Goal: Task Accomplishment & Management: Complete application form

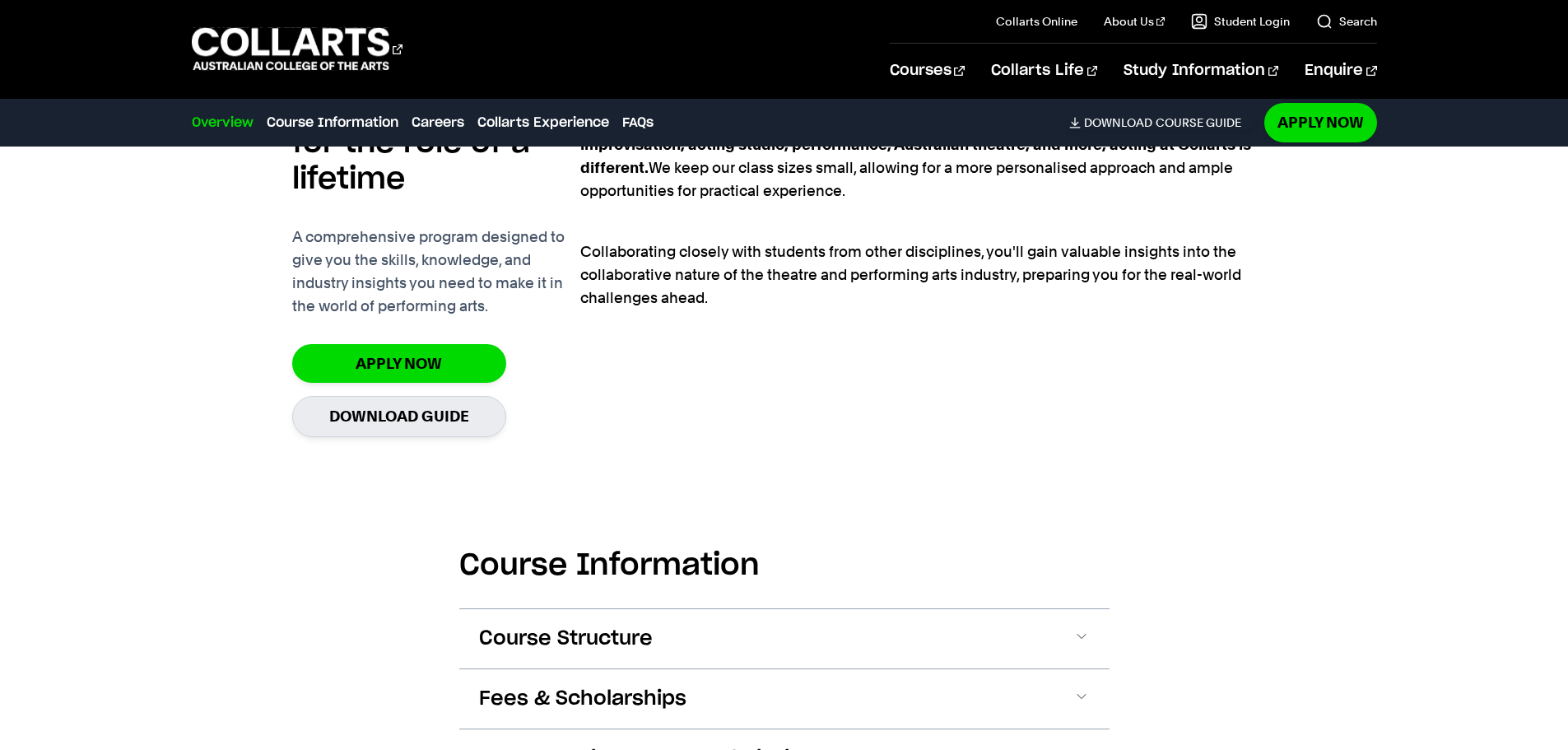
scroll to position [1318, 0]
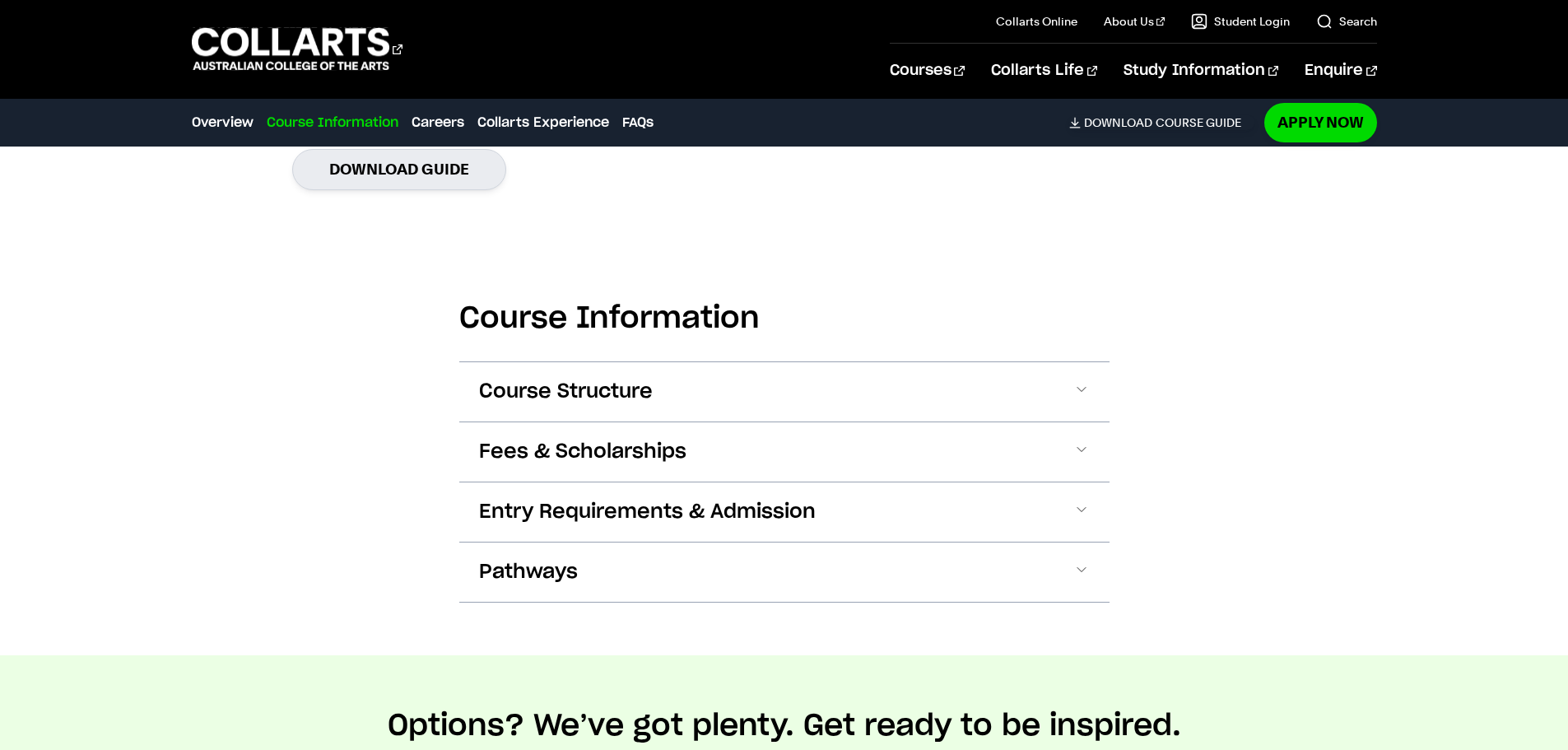
click at [615, 501] on span "Entry Requirements & Admission" at bounding box center [647, 512] width 337 height 27
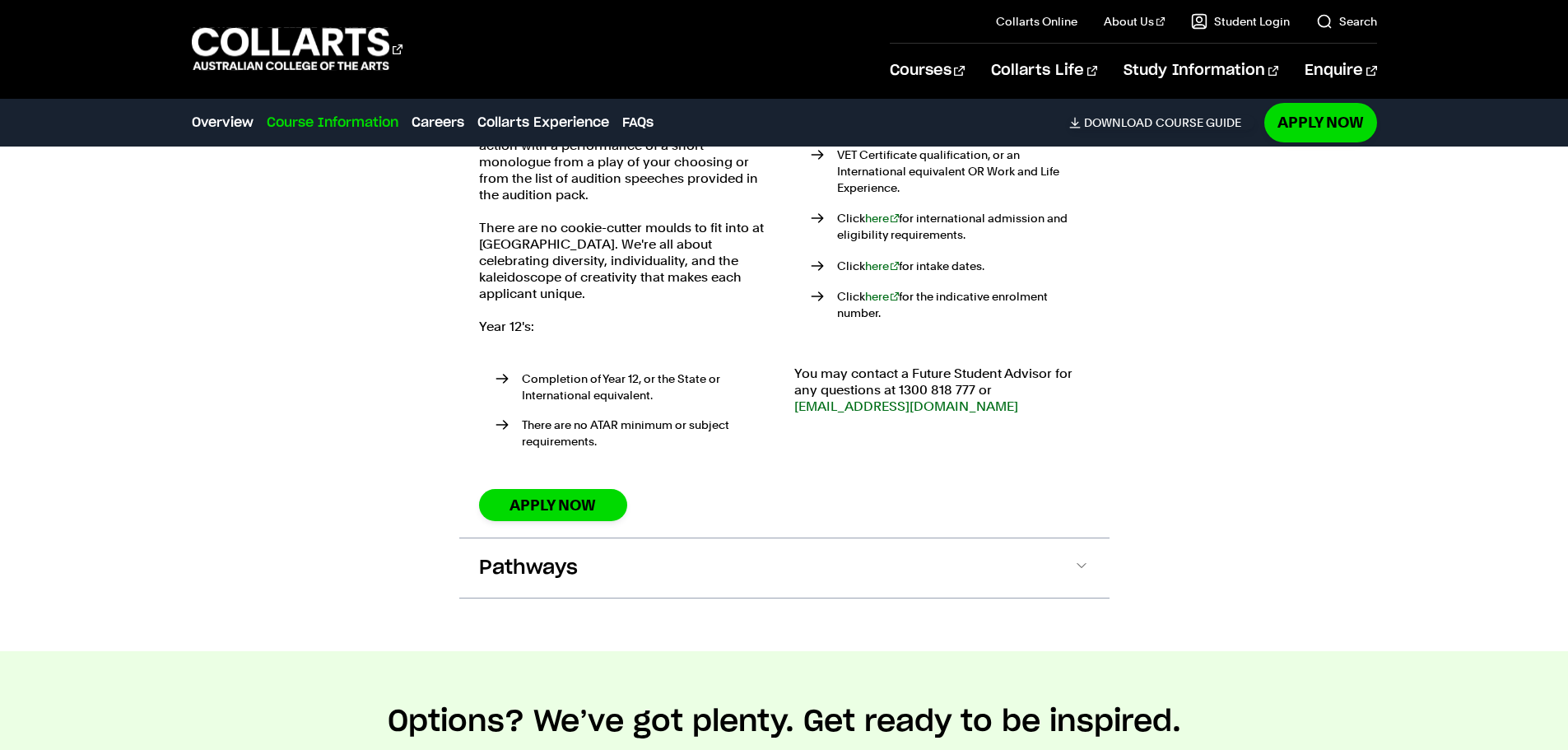
scroll to position [2063, 0]
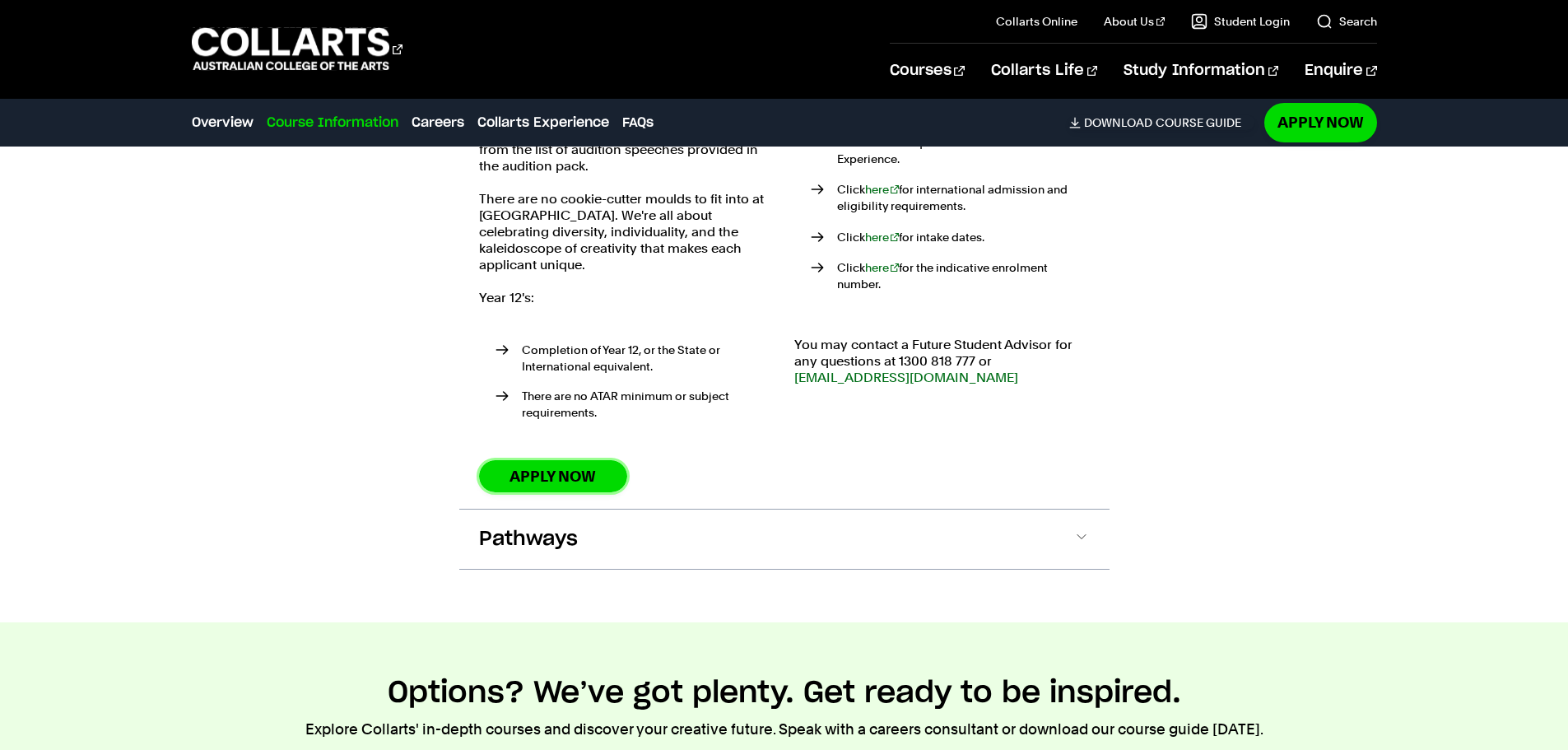
click at [560, 473] on link "Apply Now" at bounding box center [553, 476] width 148 height 32
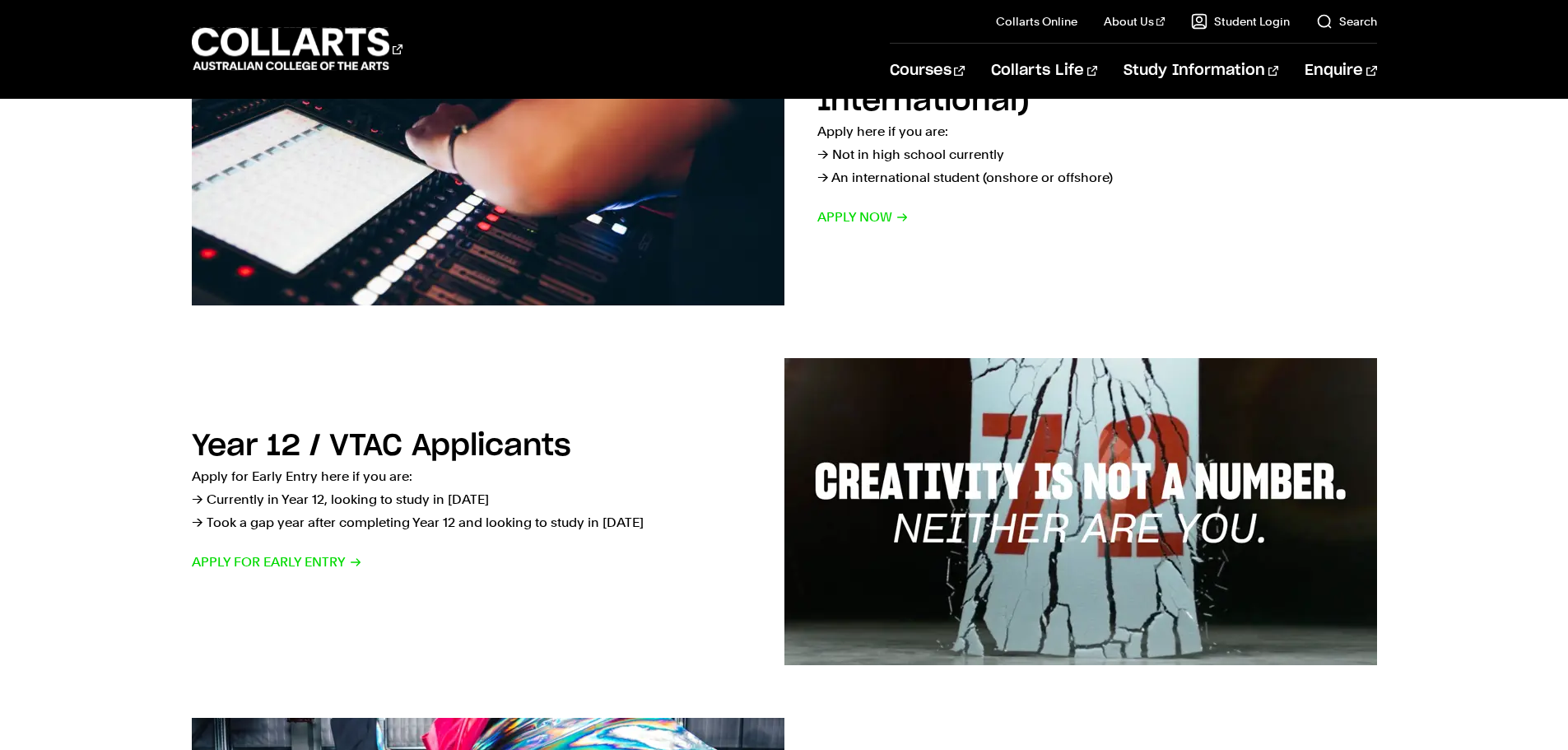
scroll to position [412, 0]
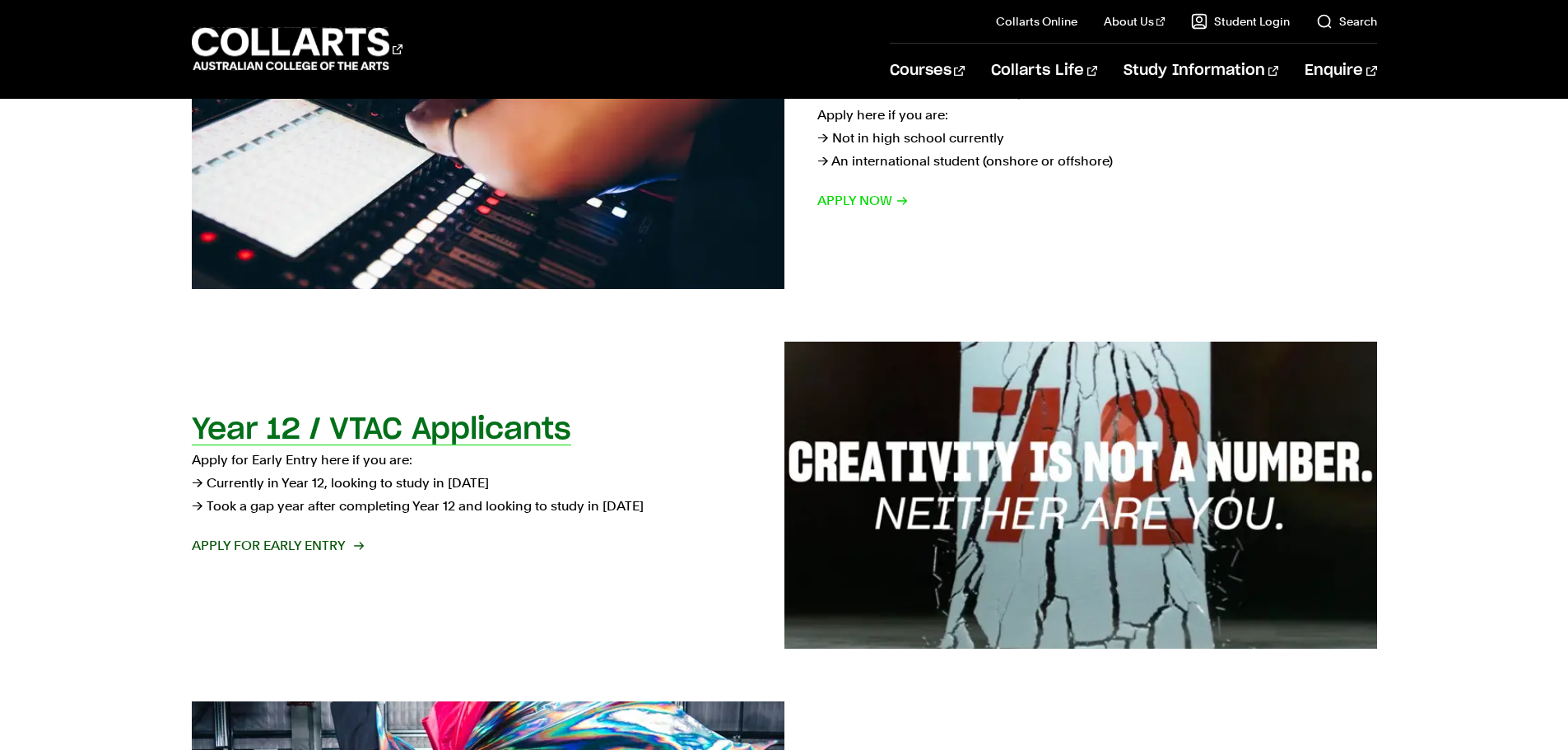
click at [302, 550] on span "Apply for Early Entry" at bounding box center [277, 545] width 170 height 23
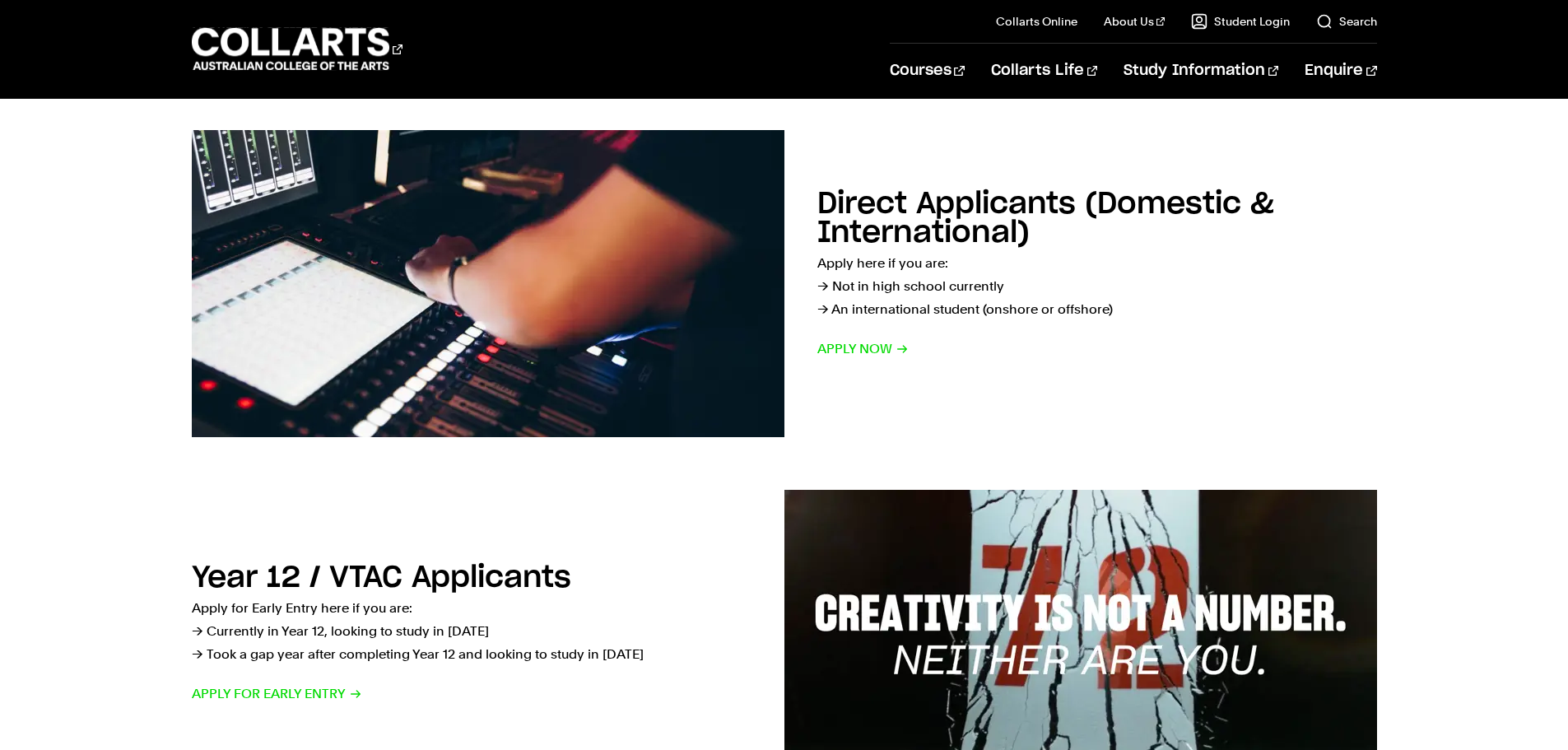
scroll to position [247, 0]
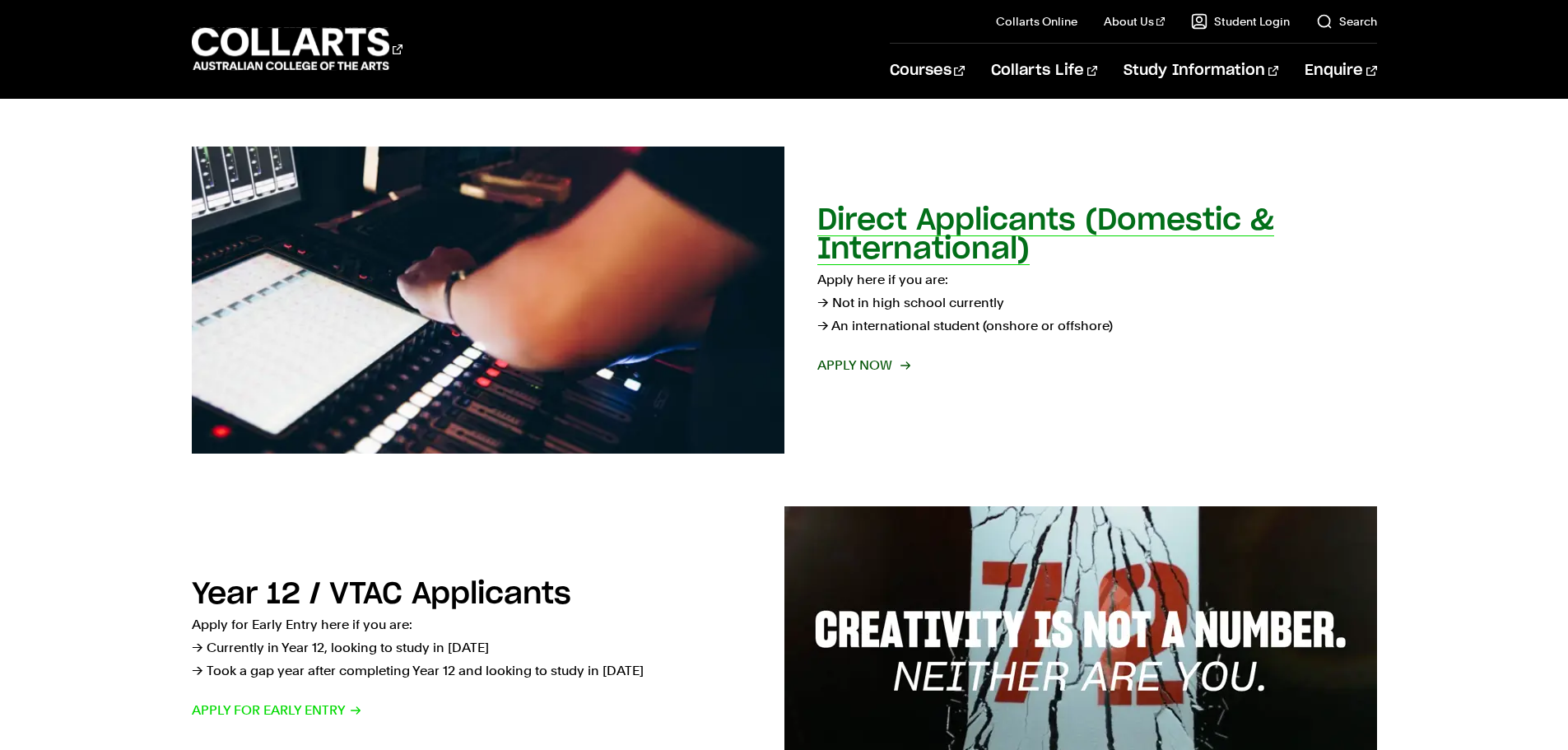
click at [877, 366] on span "Apply now" at bounding box center [863, 366] width 91 height 23
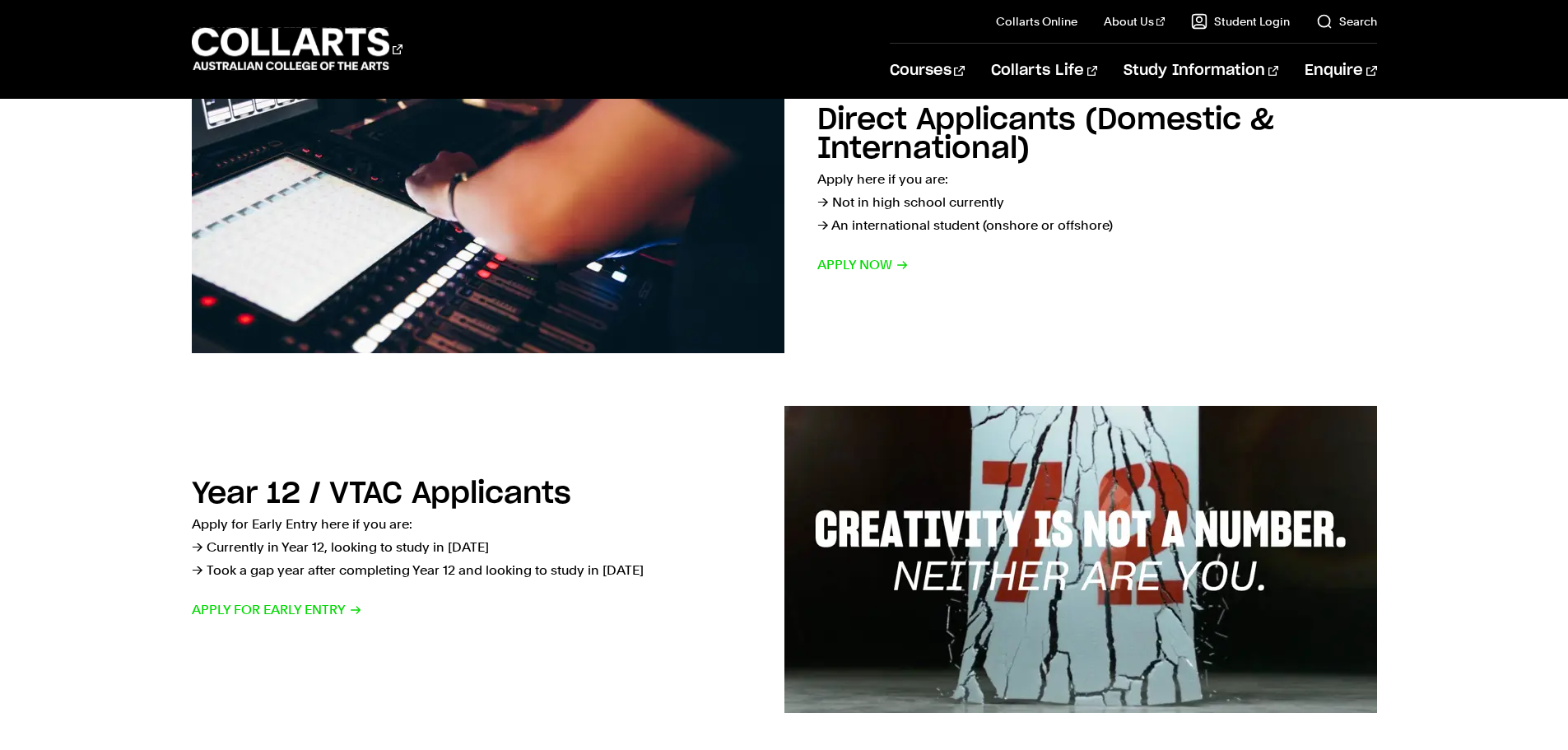
scroll to position [494, 0]
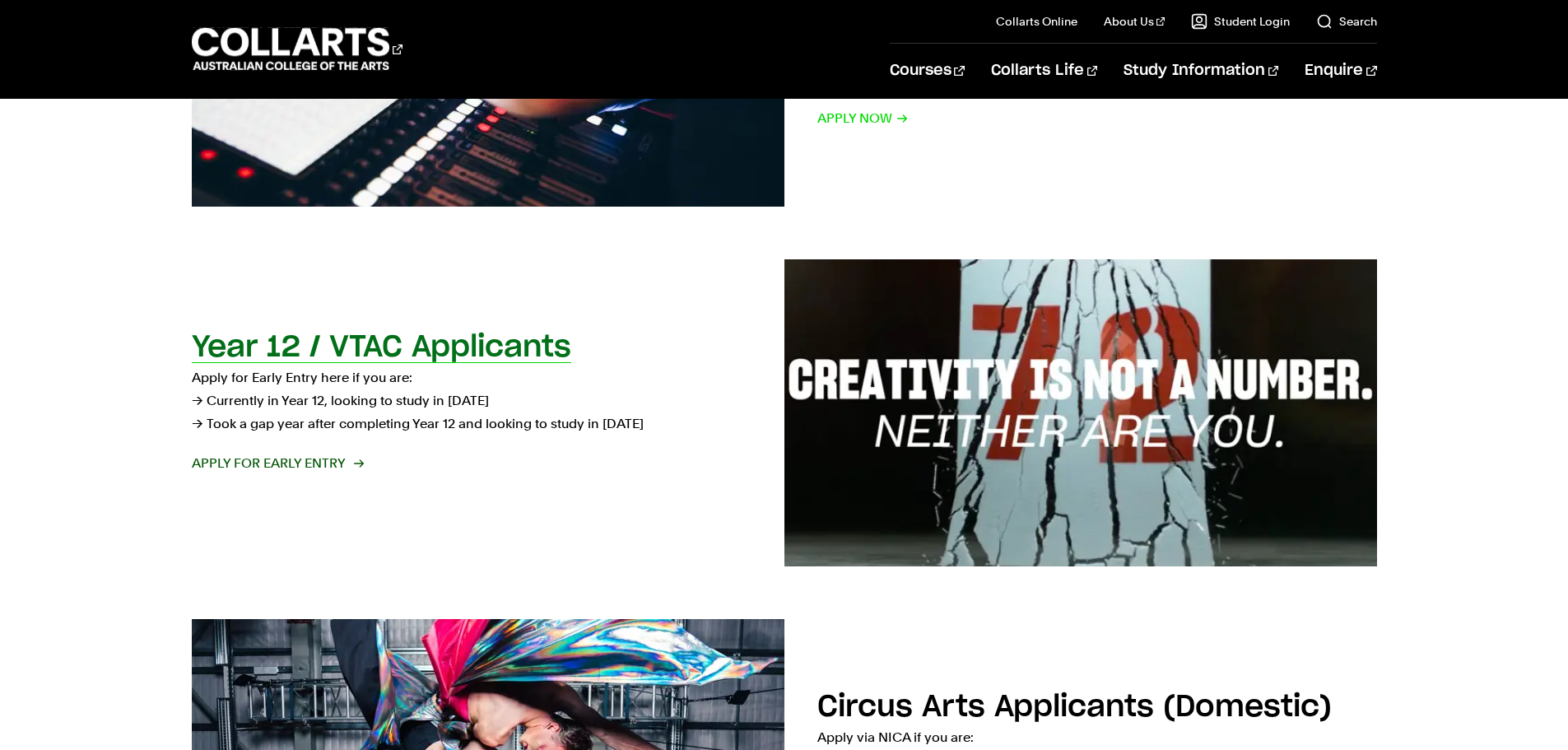
click at [285, 344] on h2 "Year 12 / VTAC Applicants" at bounding box center [381, 347] width 379 height 29
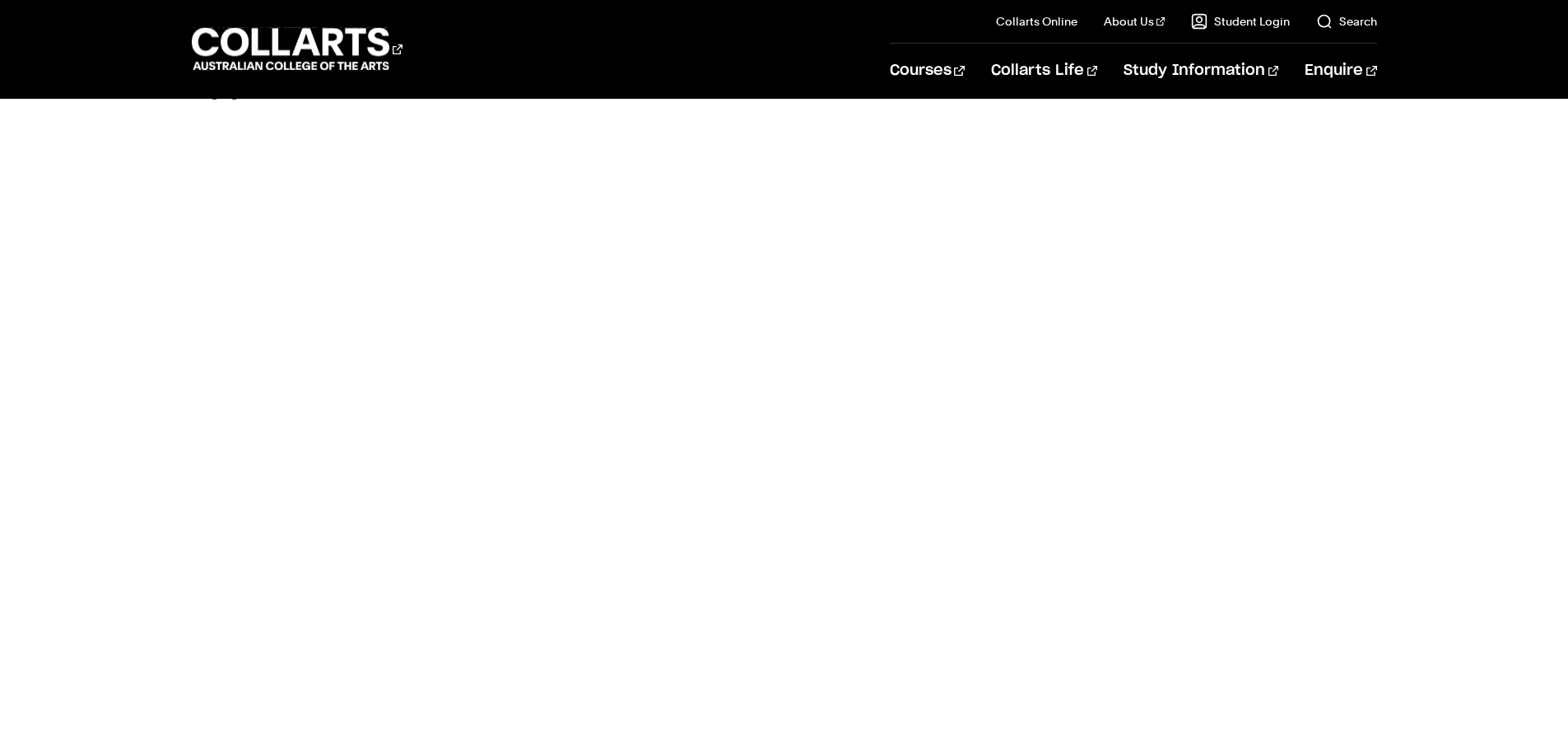
scroll to position [1235, 0]
